Goal: Navigation & Orientation: Find specific page/section

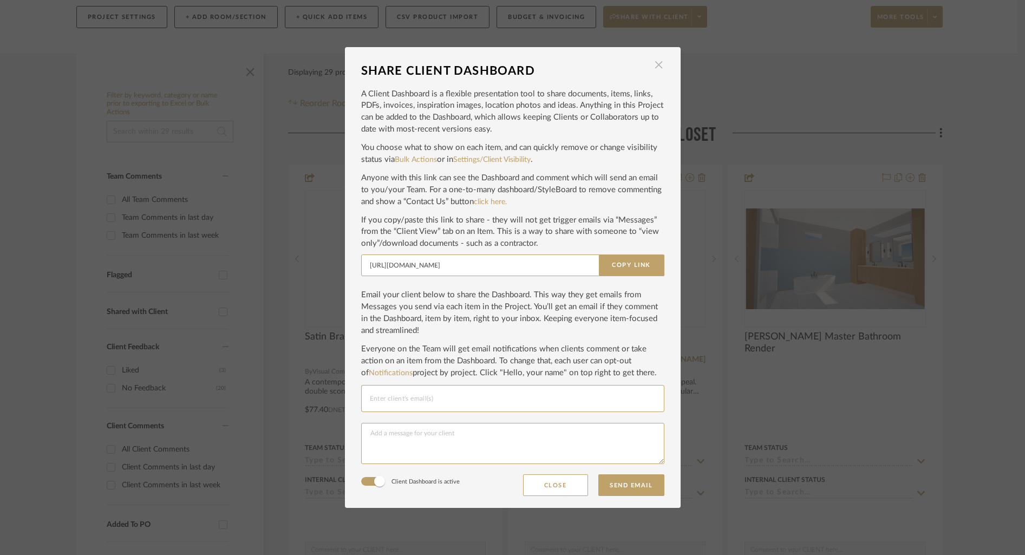
click at [655, 68] on span "button" at bounding box center [659, 65] width 22 height 22
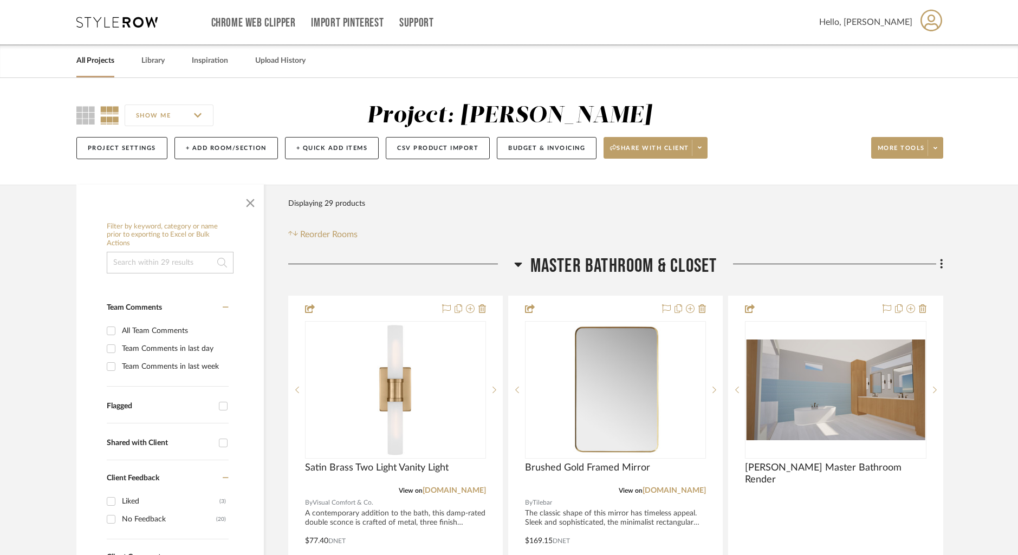
click at [94, 62] on link "All Projects" at bounding box center [95, 61] width 38 height 15
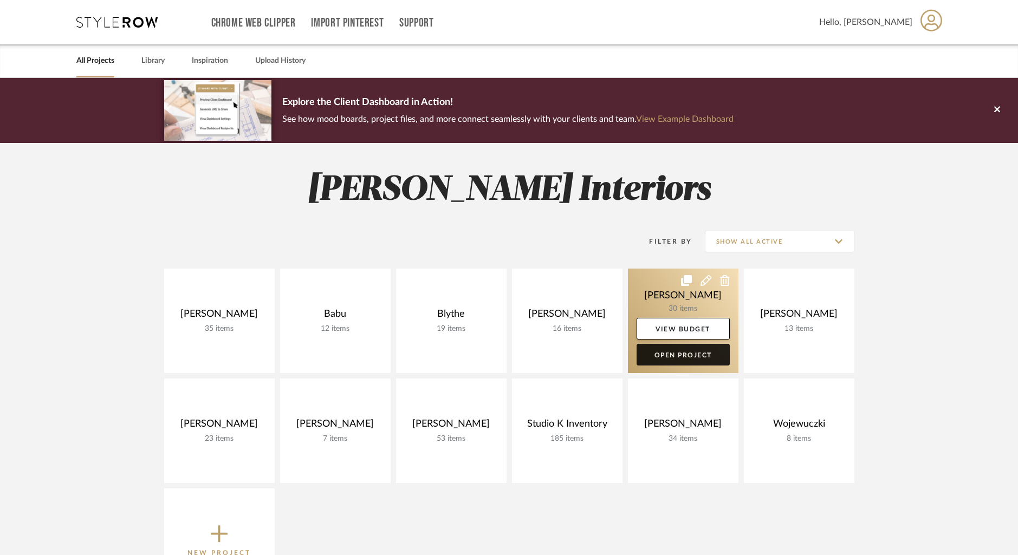
click at [674, 353] on link "Open Project" at bounding box center [682, 355] width 93 height 22
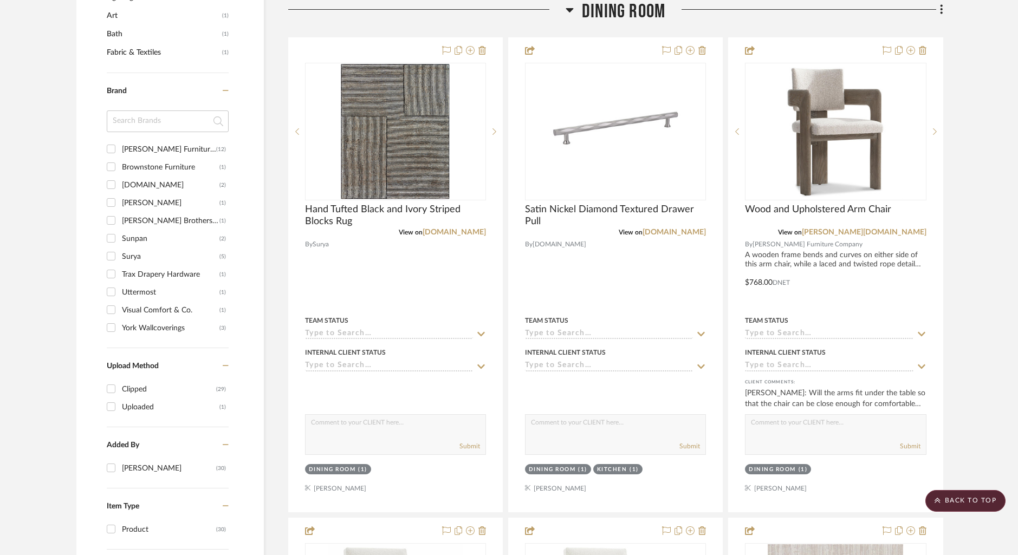
scroll to position [789, 0]
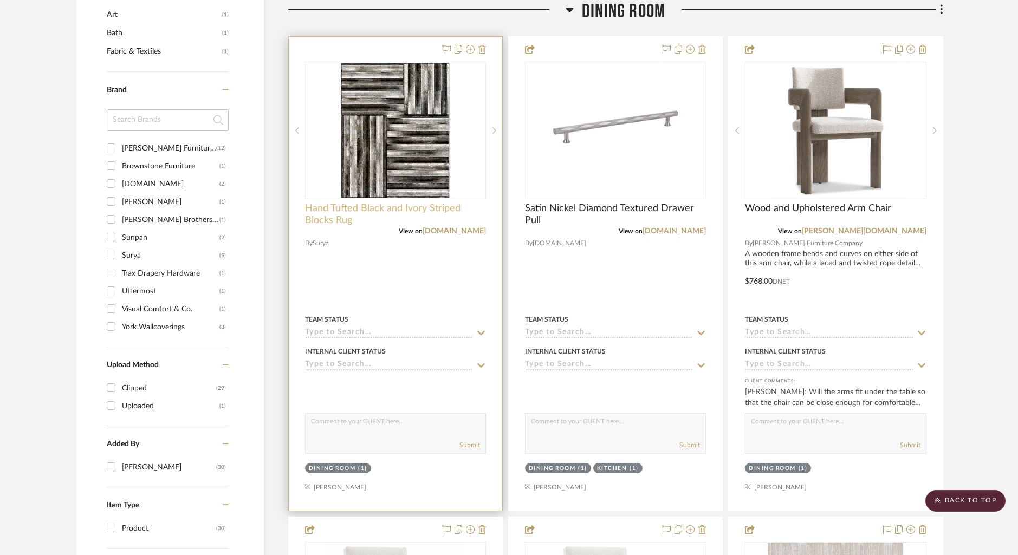
click at [327, 209] on span "Hand Tufted Black and Ivory Striped Blocks Rug" at bounding box center [395, 215] width 181 height 24
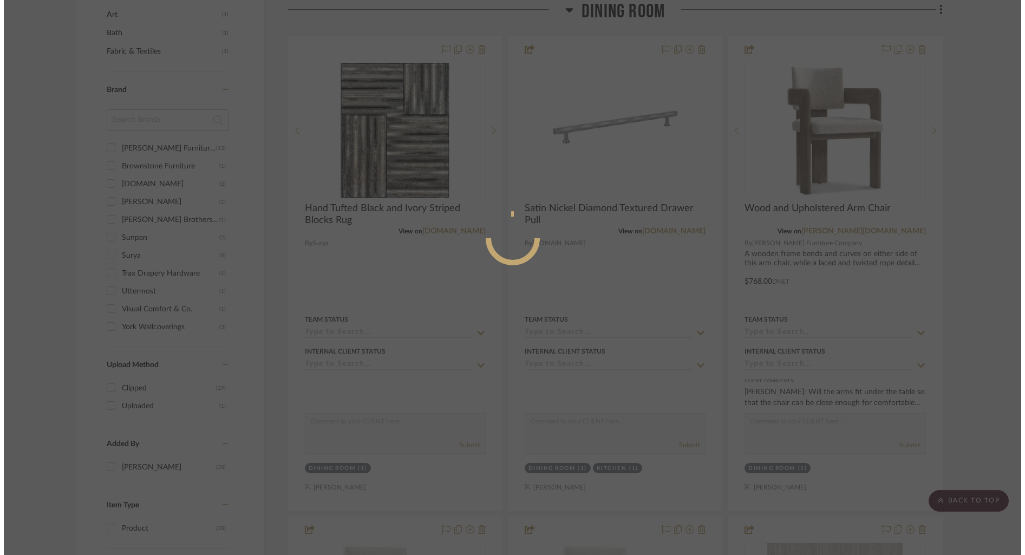
scroll to position [0, 0]
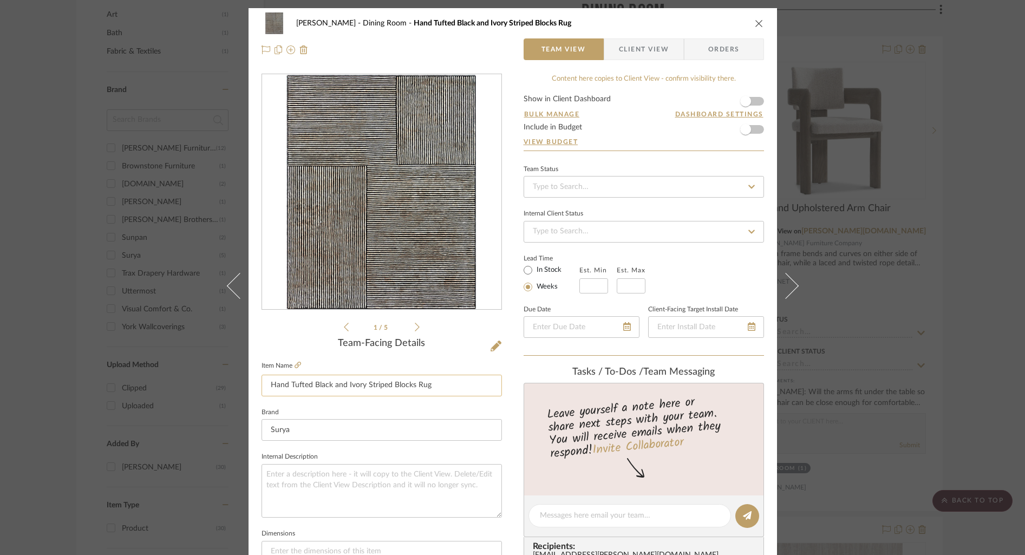
drag, startPoint x: 263, startPoint y: 388, endPoint x: 451, endPoint y: 388, distance: 188.0
click at [451, 388] on input "Hand Tufted Black and Ivory Striped Blocks Rug" at bounding box center [382, 386] width 240 height 22
click at [756, 21] on icon "close" at bounding box center [759, 23] width 9 height 9
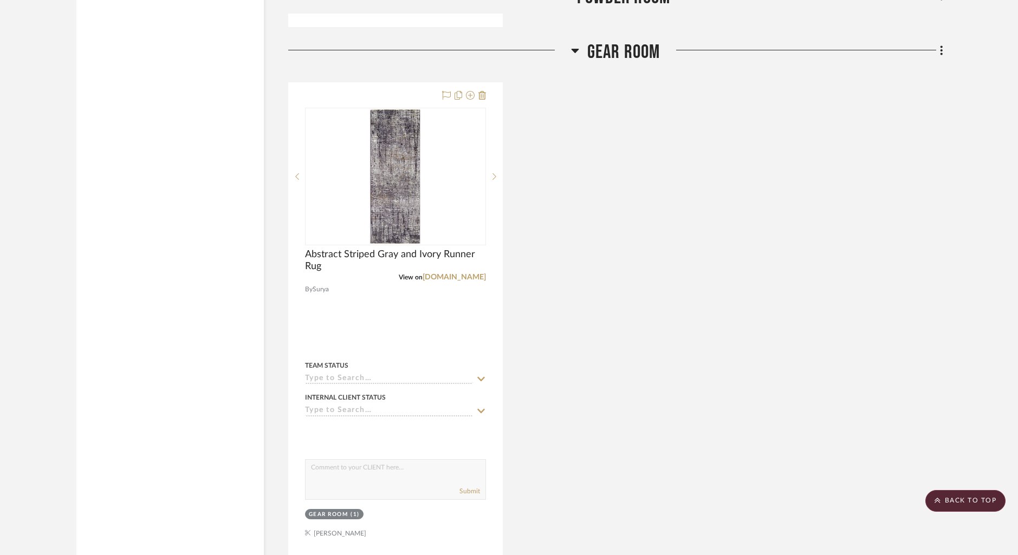
scroll to position [7542, 0]
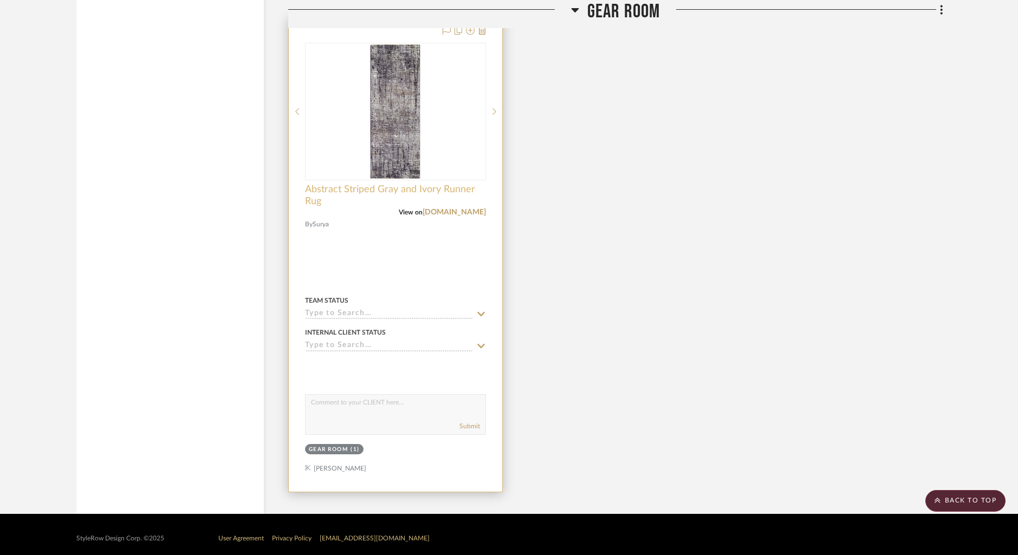
click at [353, 184] on span "Abstract Striped Gray and Ivory Runner Rug" at bounding box center [395, 196] width 181 height 24
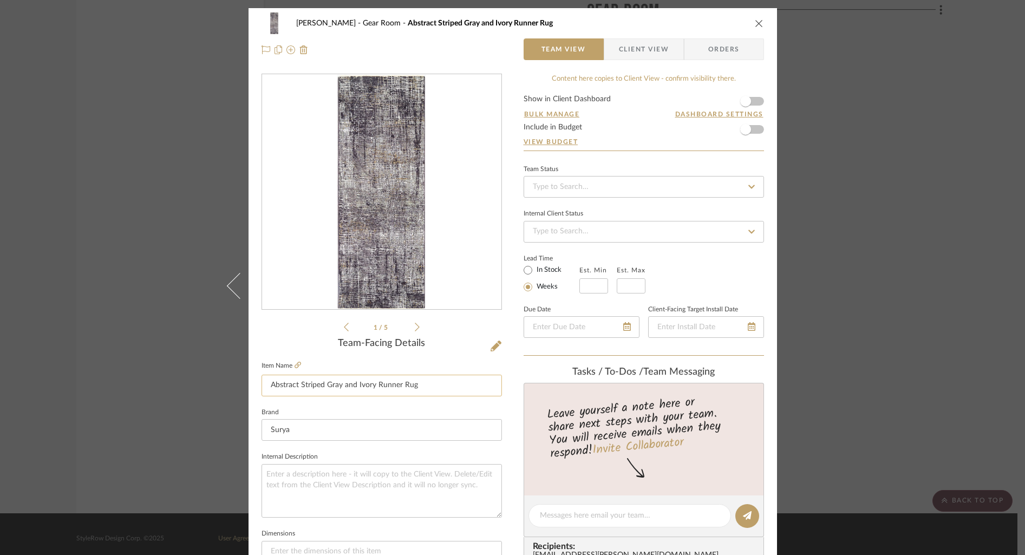
drag, startPoint x: 264, startPoint y: 389, endPoint x: 426, endPoint y: 383, distance: 162.1
click at [426, 383] on input "Abstract Striped Gray and Ivory Runner Rug" at bounding box center [382, 386] width 240 height 22
drag, startPoint x: 756, startPoint y: 24, endPoint x: 619, endPoint y: 7, distance: 138.1
click at [756, 23] on icon "close" at bounding box center [759, 23] width 9 height 9
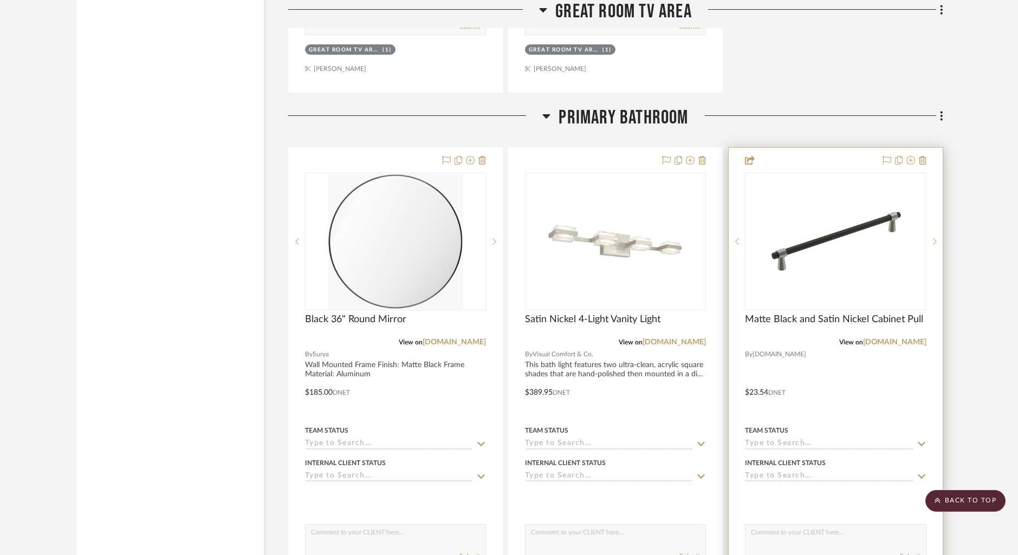
scroll to position [6351, 0]
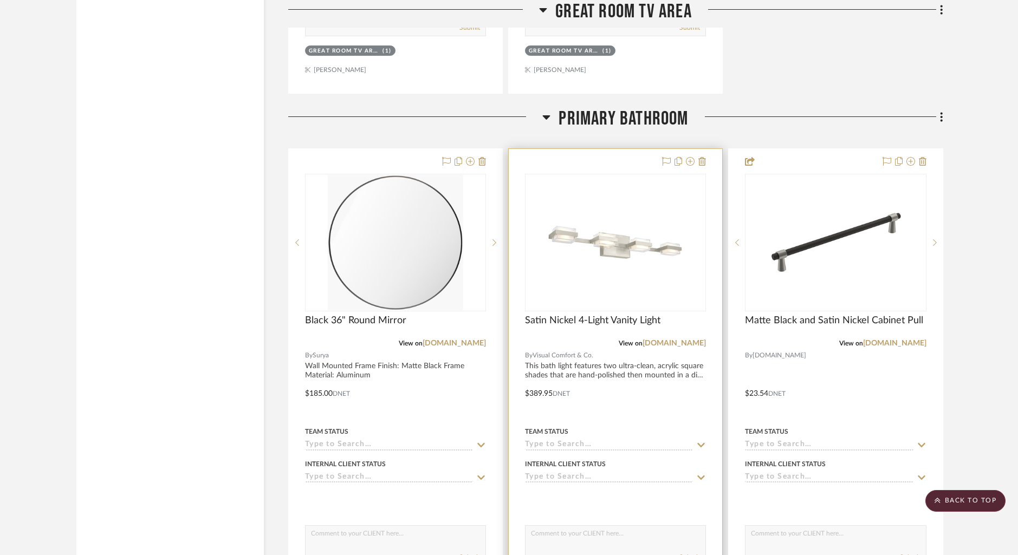
click at [630, 154] on div at bounding box center [615, 386] width 213 height 474
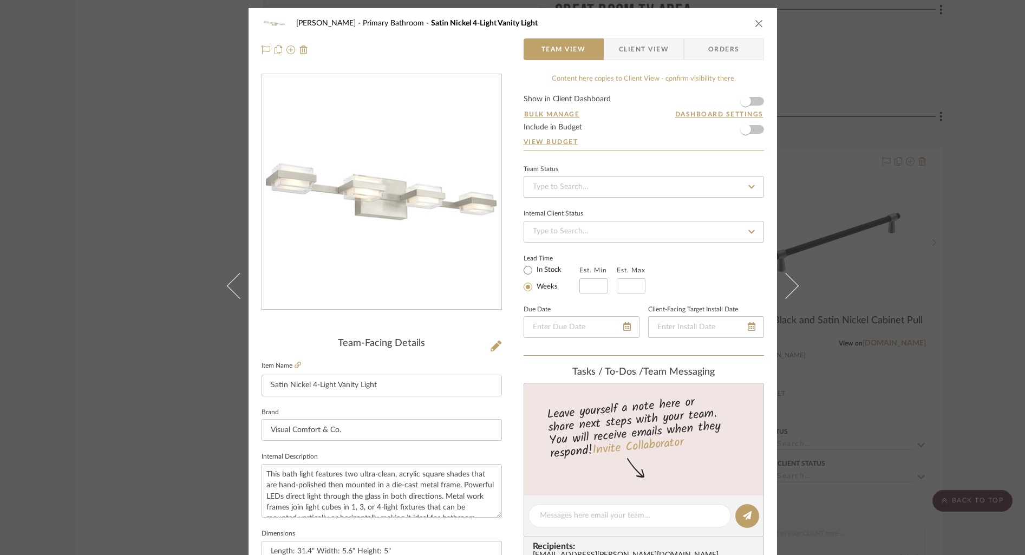
click at [755, 21] on icon "close" at bounding box center [759, 23] width 9 height 9
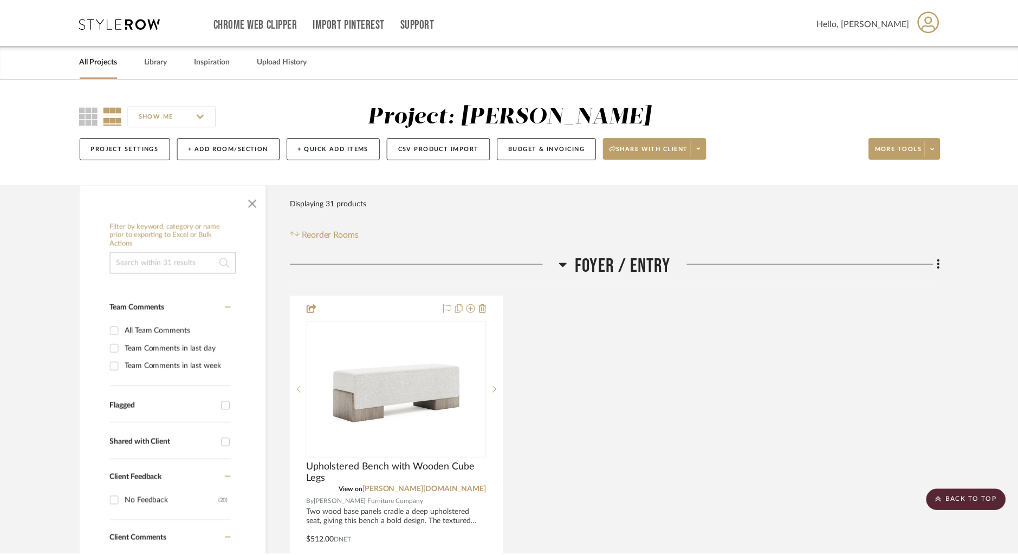
scroll to position [6351, 0]
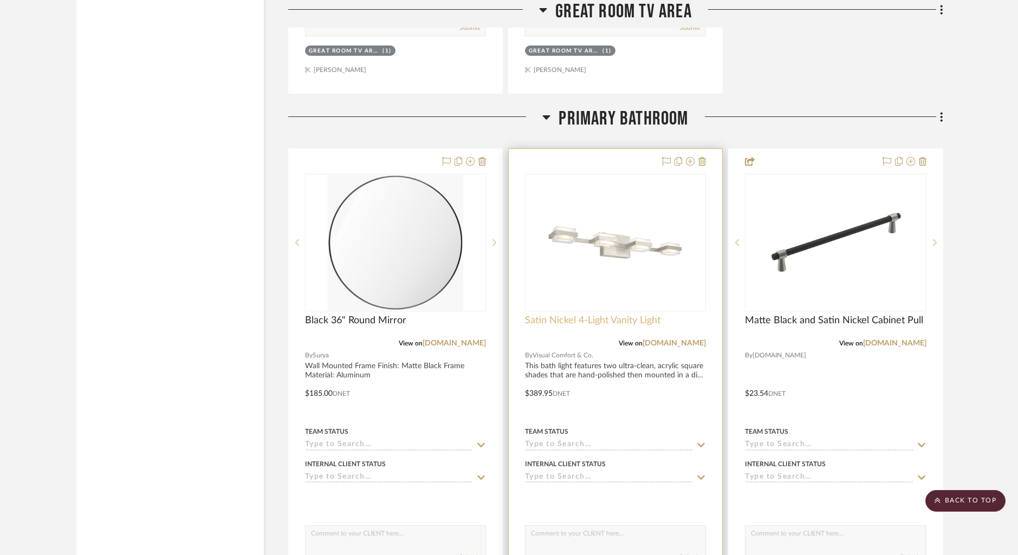
click at [582, 319] on span "Satin Nickel 4-Light Vanity Light" at bounding box center [592, 321] width 135 height 12
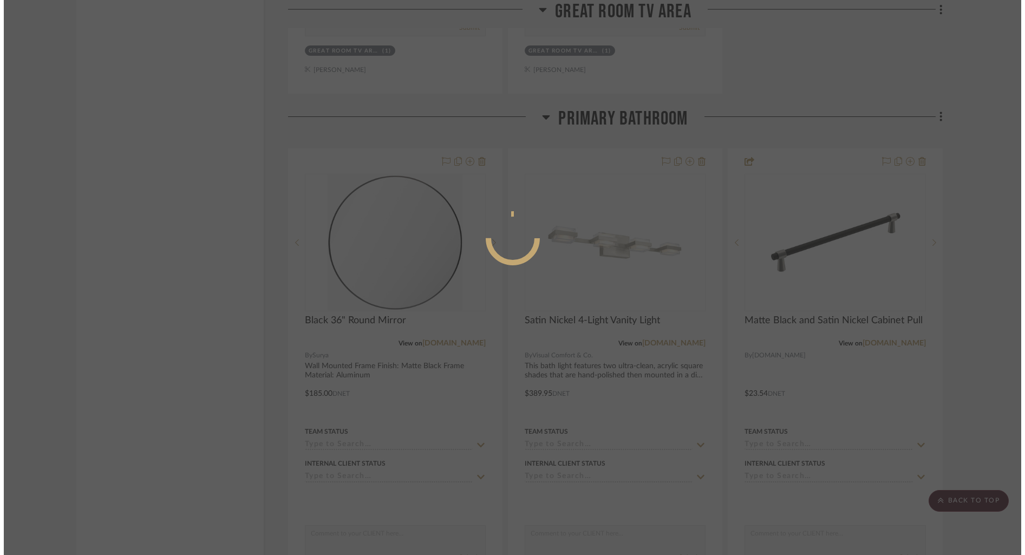
scroll to position [0, 0]
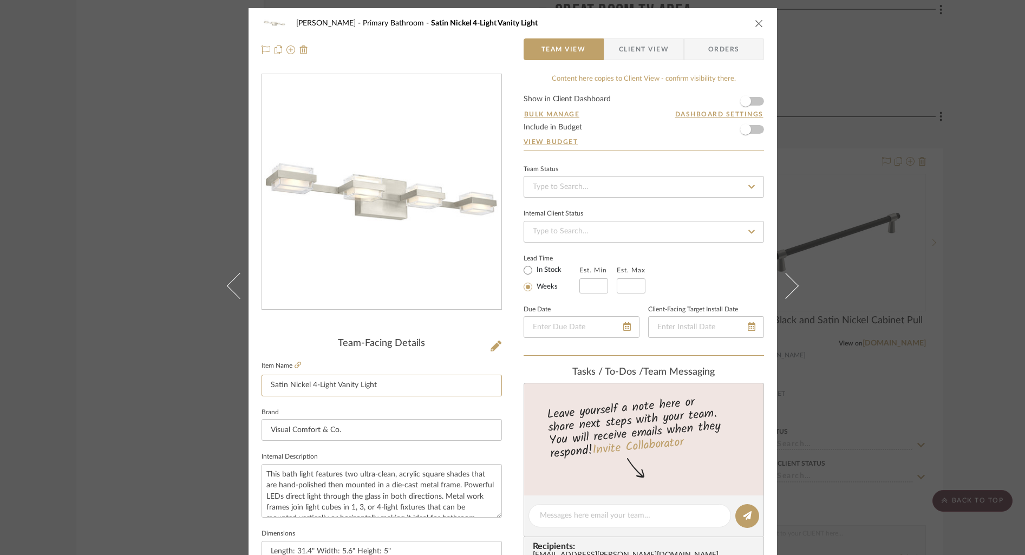
drag, startPoint x: 324, startPoint y: 384, endPoint x: 255, endPoint y: 382, distance: 69.3
click at [255, 382] on div "[PERSON_NAME] Primary Bathroom Satin Nickel 4-Light Vanity Light Team View Clie…" at bounding box center [513, 508] width 529 height 1000
click at [750, 24] on div "[PERSON_NAME] Primary Bathroom Satin Nickel 4-Light Vanity Light" at bounding box center [513, 23] width 503 height 22
click at [757, 24] on icon "close" at bounding box center [759, 23] width 9 height 9
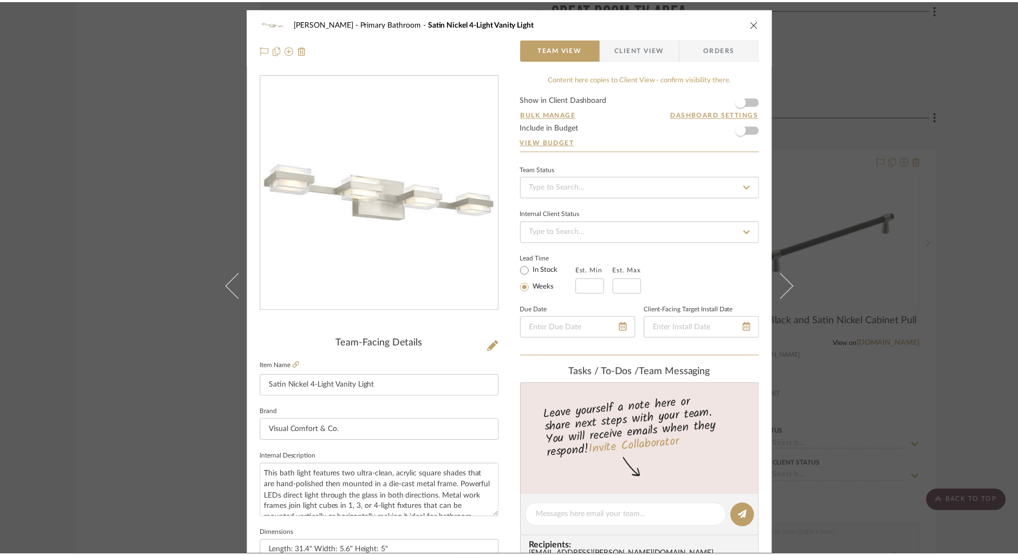
scroll to position [6351, 0]
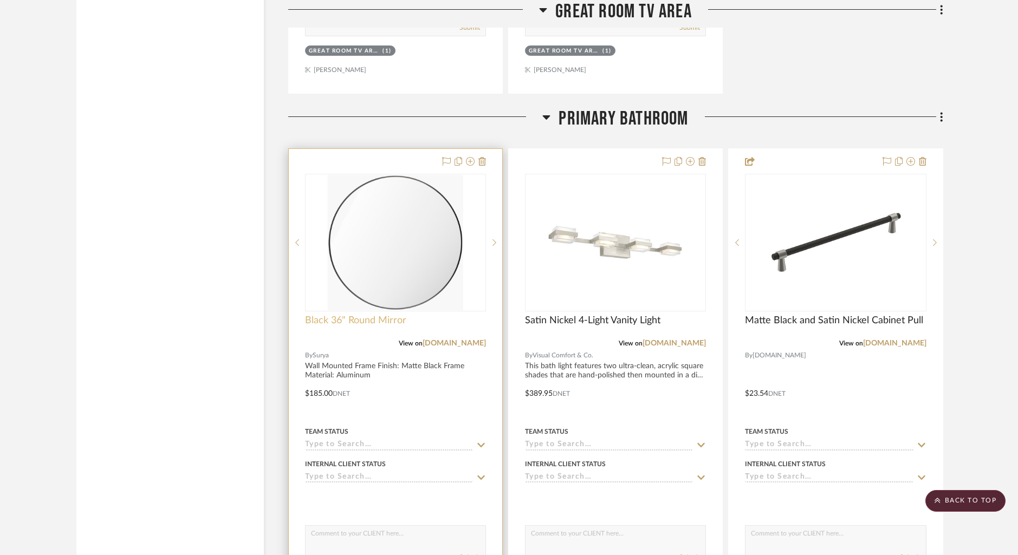
click at [340, 317] on span "Black 36" Round Mirror" at bounding box center [355, 321] width 101 height 12
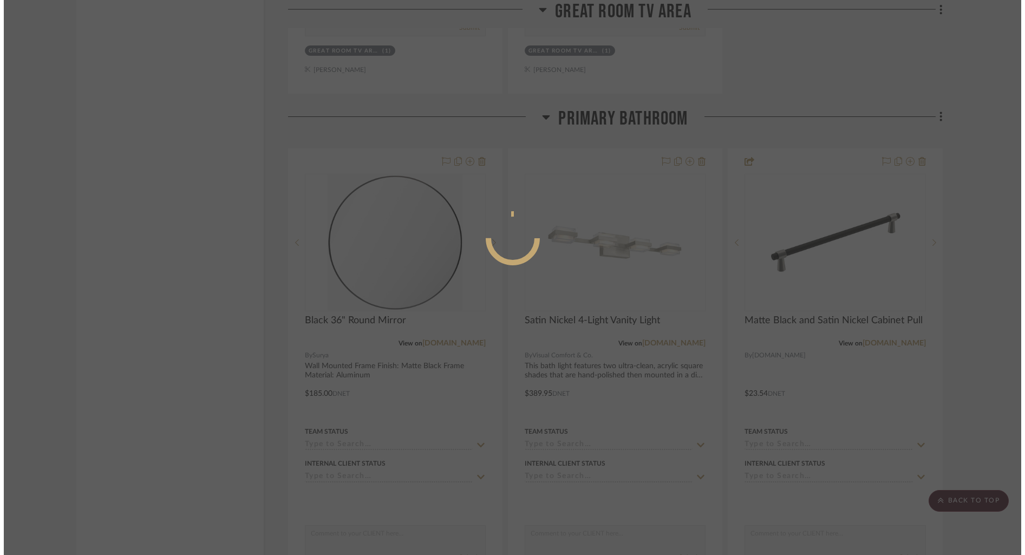
scroll to position [0, 0]
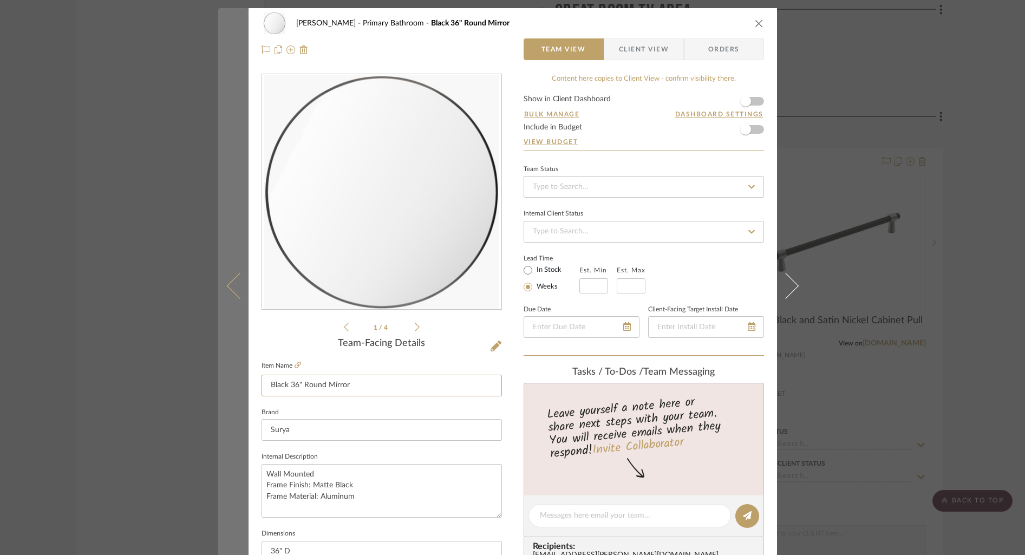
drag, startPoint x: 276, startPoint y: 383, endPoint x: 241, endPoint y: 383, distance: 34.7
click at [241, 383] on mat-dialog-content "[PERSON_NAME] Primary Bathroom Black 36" Round Mirror Team View Client View Ord…" at bounding box center [512, 508] width 589 height 1000
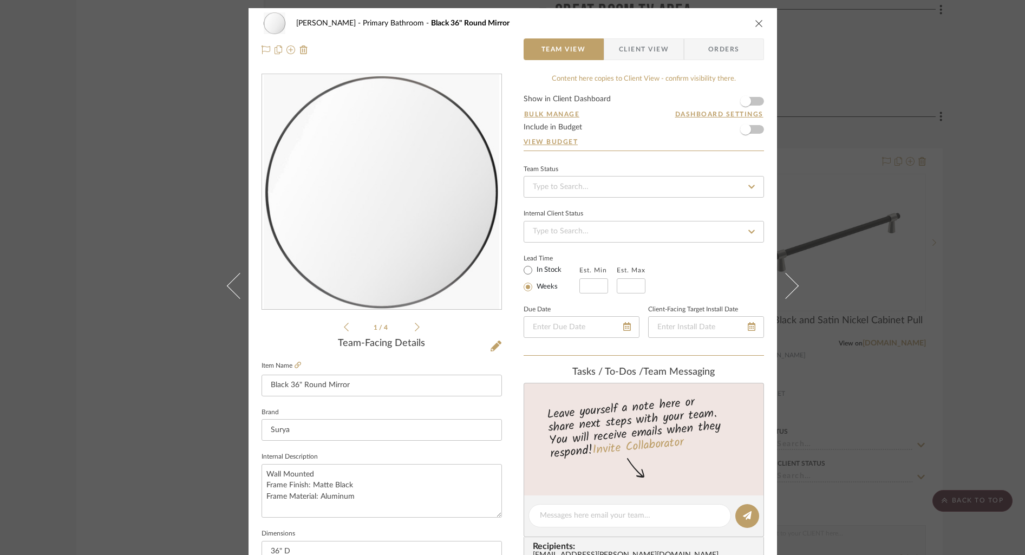
click at [759, 19] on div "[PERSON_NAME] Primary Bathroom Black 36" Round Mirror" at bounding box center [513, 23] width 503 height 22
click at [755, 21] on icon "close" at bounding box center [759, 23] width 9 height 9
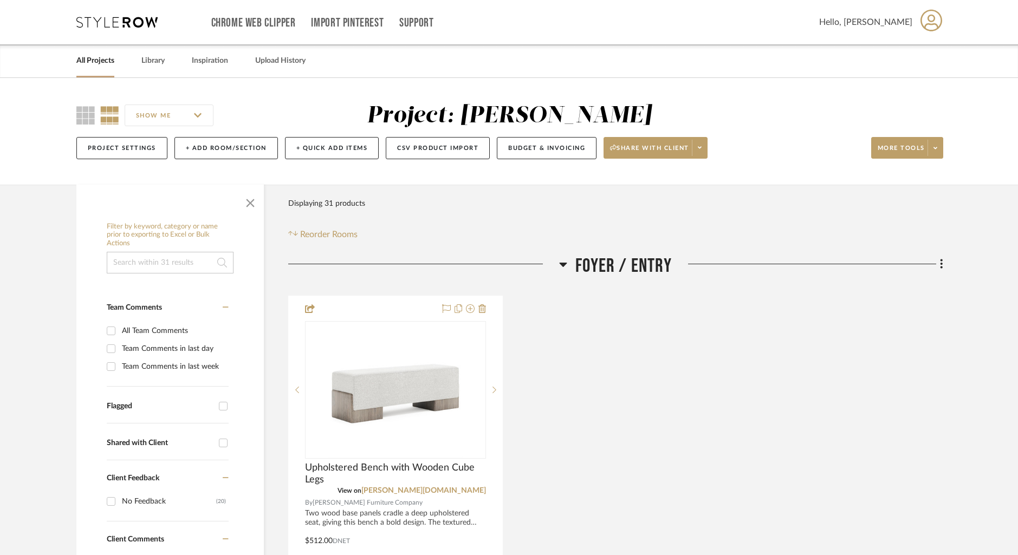
click at [95, 60] on link "All Projects" at bounding box center [95, 61] width 38 height 15
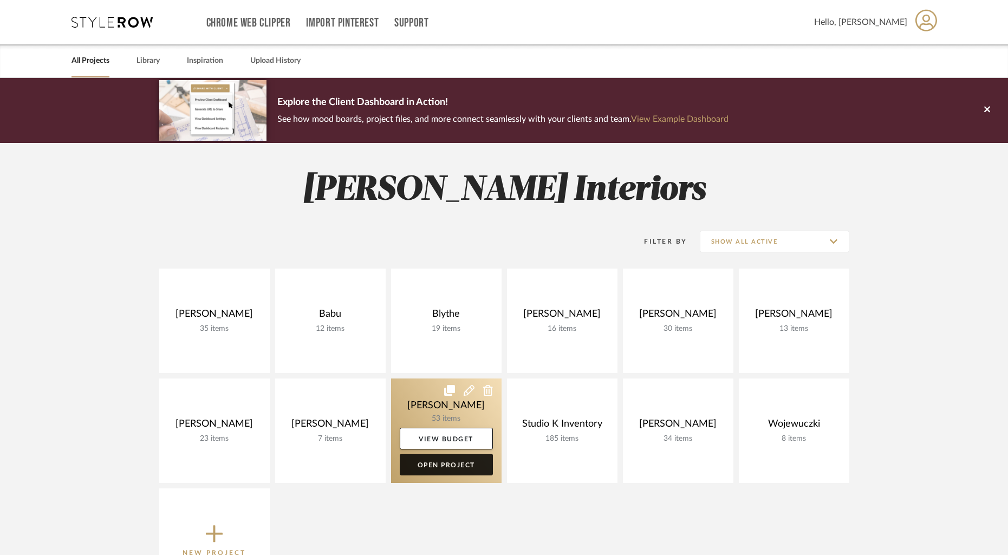
click at [457, 461] on link "Open Project" at bounding box center [446, 465] width 93 height 22
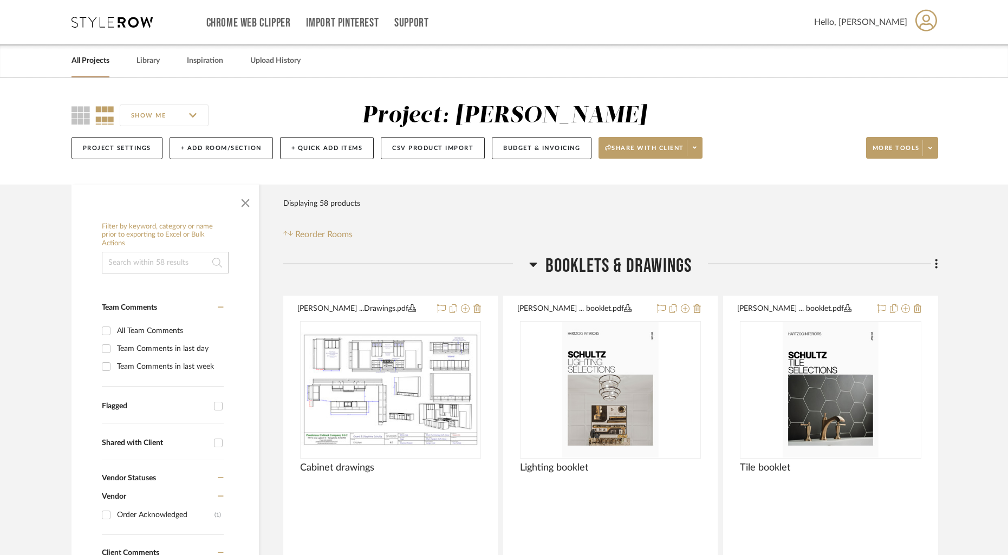
click at [92, 65] on link "All Projects" at bounding box center [90, 61] width 38 height 15
